Goal: Transaction & Acquisition: Purchase product/service

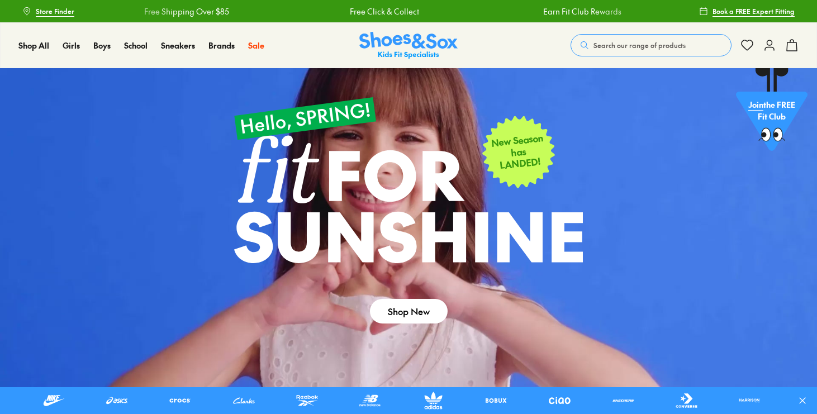
click at [678, 39] on button "Search our range of products" at bounding box center [651, 45] width 161 height 22
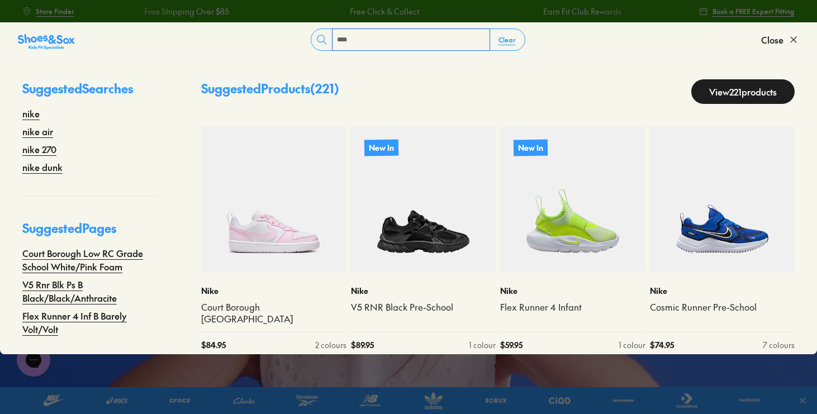
type input "****"
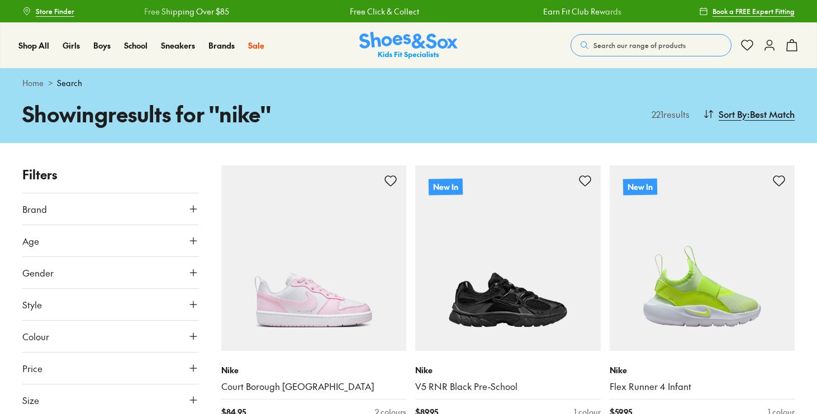
click at [92, 238] on button "Age" at bounding box center [110, 240] width 177 height 31
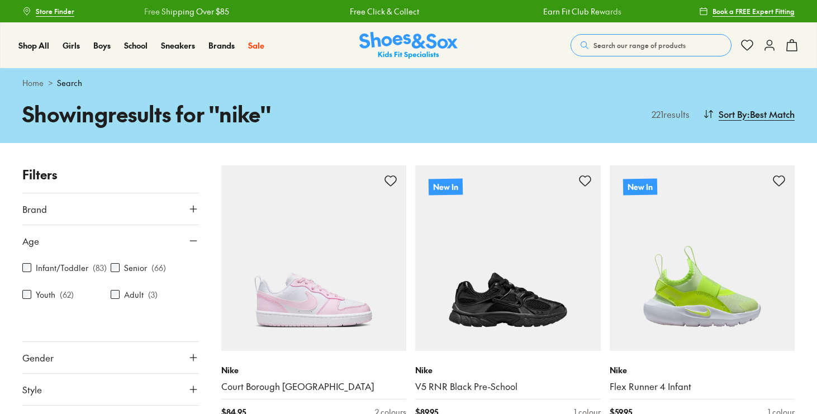
click at [82, 264] on label "Infant/Toddler" at bounding box center [62, 268] width 53 height 12
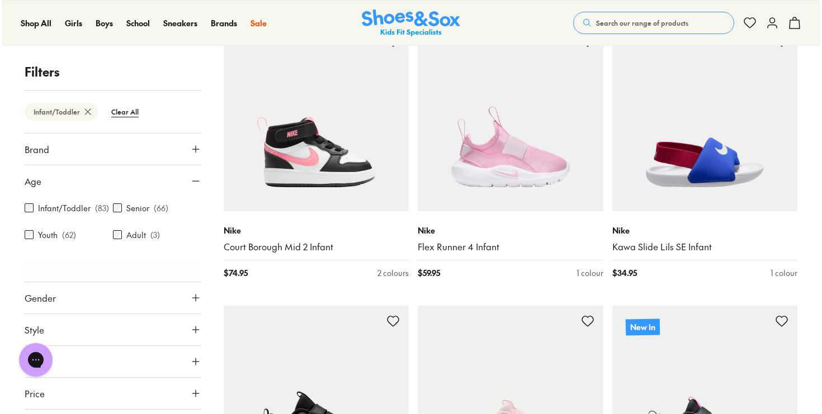
scroll to position [982, 0]
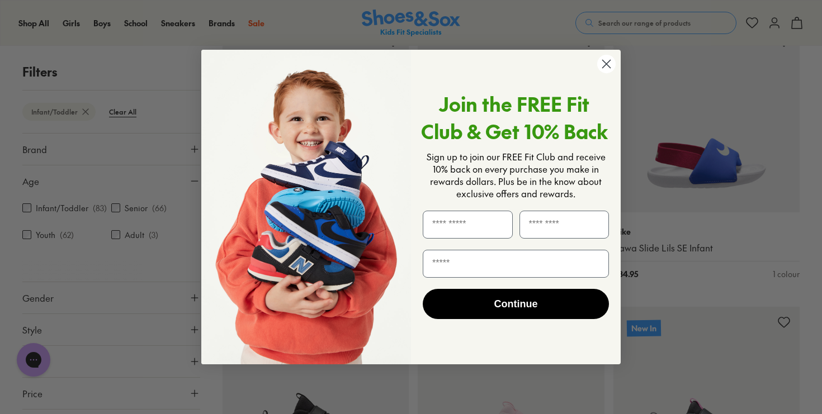
click at [607, 62] on circle "Close dialog" at bounding box center [606, 64] width 18 height 18
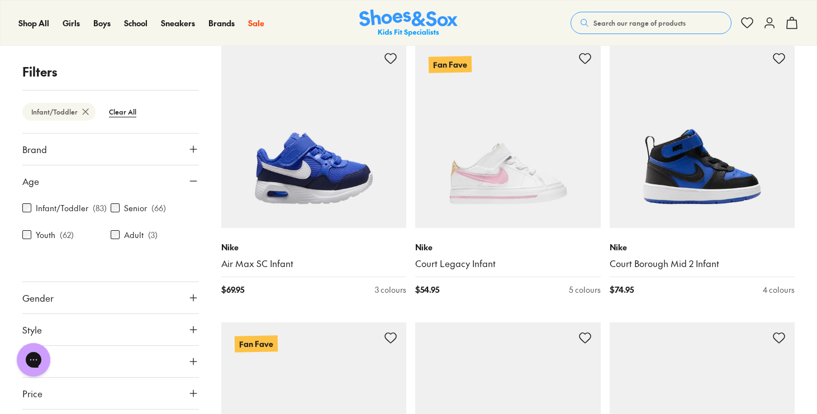
scroll to position [2063, 0]
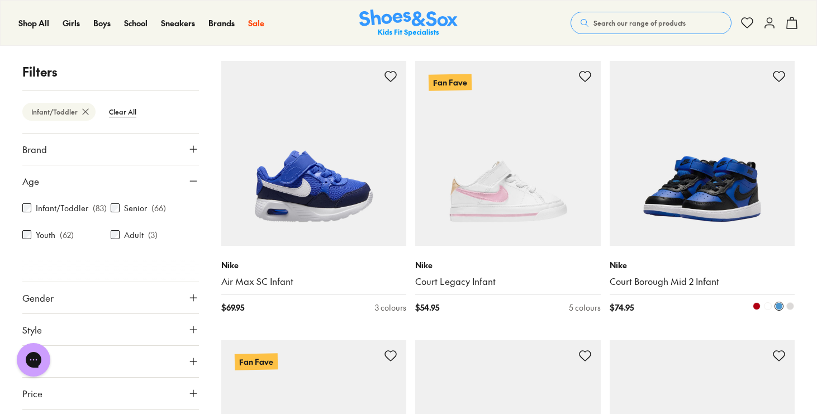
click at [707, 143] on img at bounding box center [703, 154] width 186 height 186
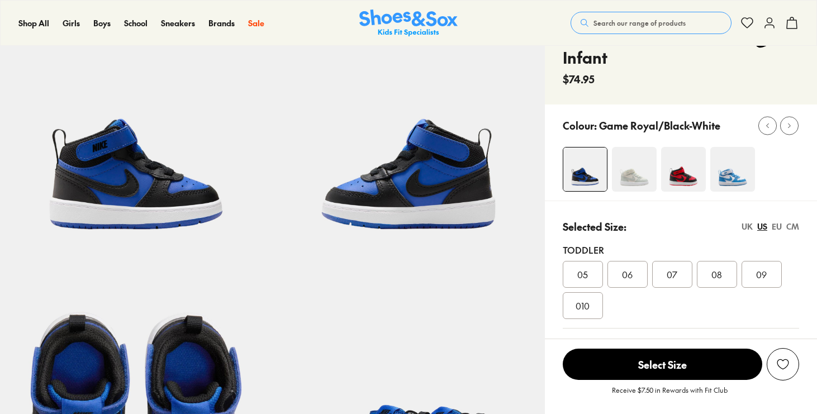
select select "*"
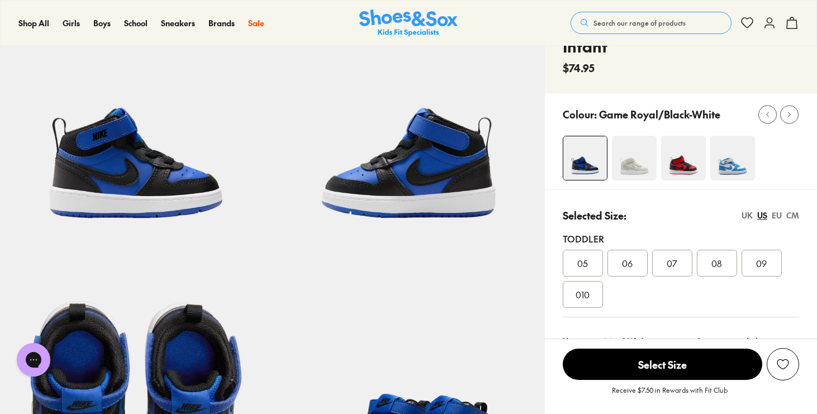
click at [638, 269] on div "06" at bounding box center [628, 263] width 40 height 27
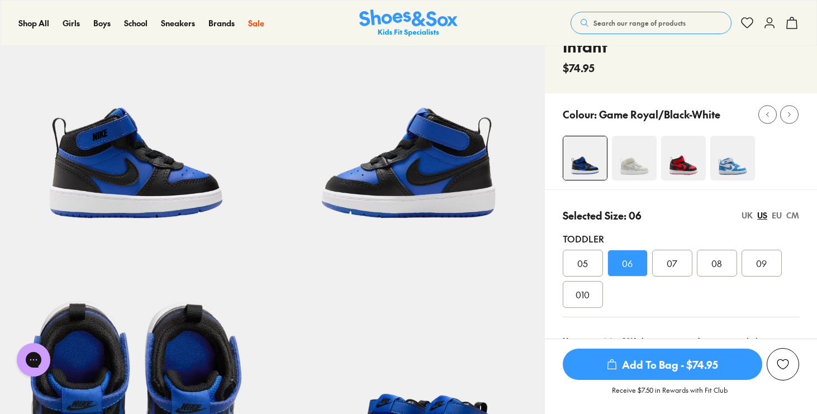
click at [623, 160] on img at bounding box center [634, 158] width 45 height 45
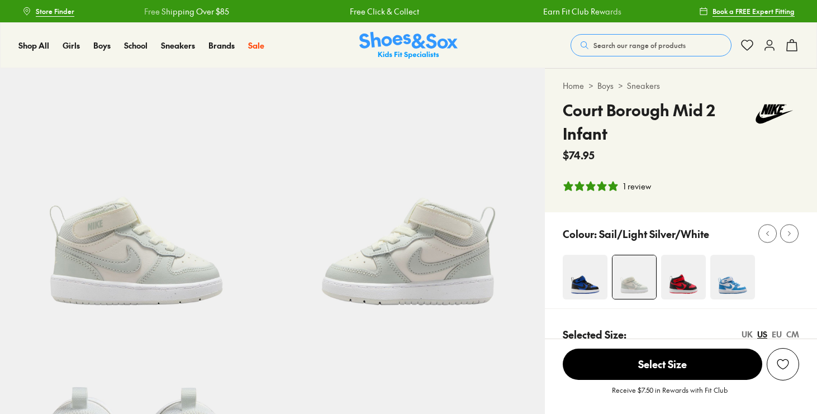
select select "*"
click at [676, 255] on img at bounding box center [683, 277] width 45 height 45
